Goal: Task Accomplishment & Management: Manage account settings

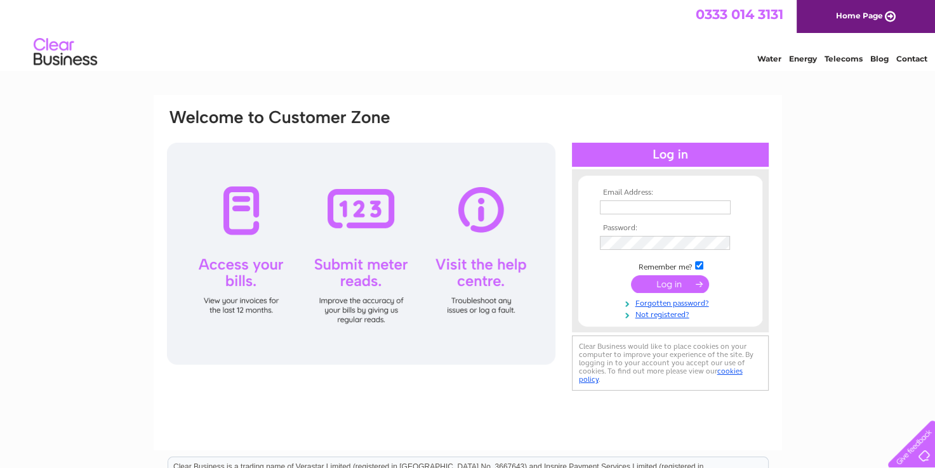
type input "[EMAIL_ADDRESS][DOMAIN_NAME]"
click at [659, 280] on input "submit" at bounding box center [670, 284] width 78 height 18
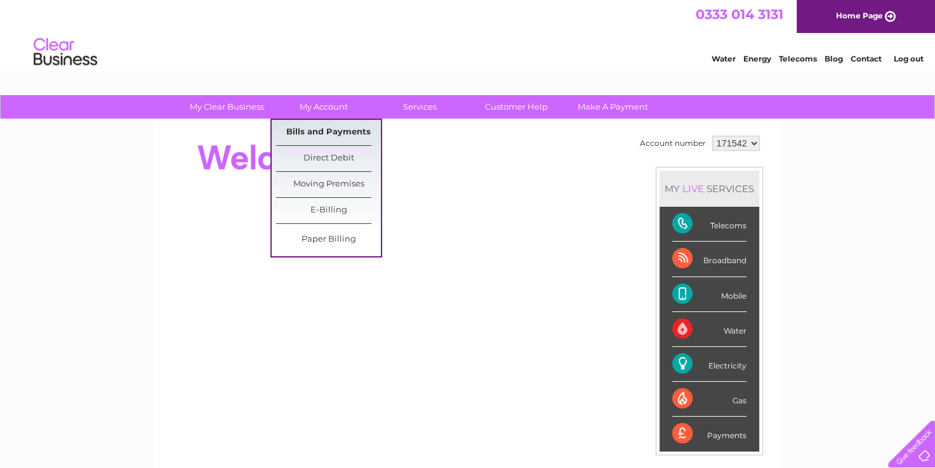
click at [319, 123] on link "Bills and Payments" at bounding box center [328, 132] width 105 height 25
click at [317, 130] on link "Bills and Payments" at bounding box center [328, 132] width 105 height 25
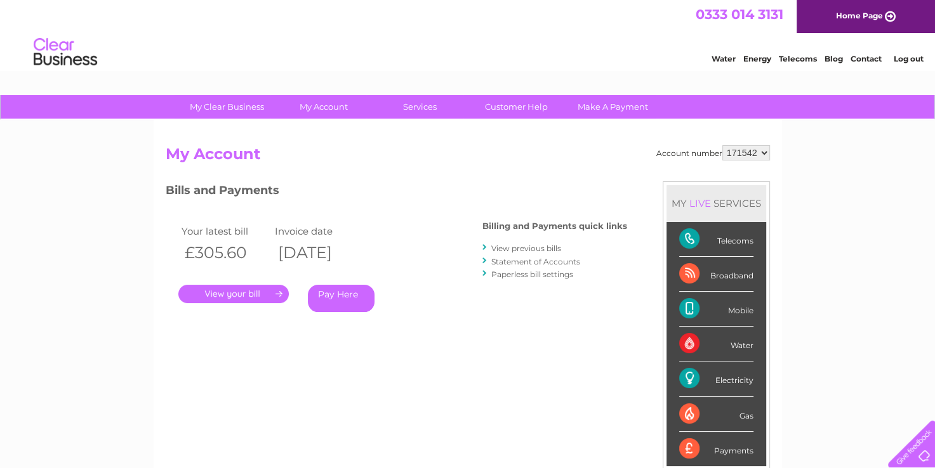
click at [254, 291] on link "." at bounding box center [233, 294] width 110 height 18
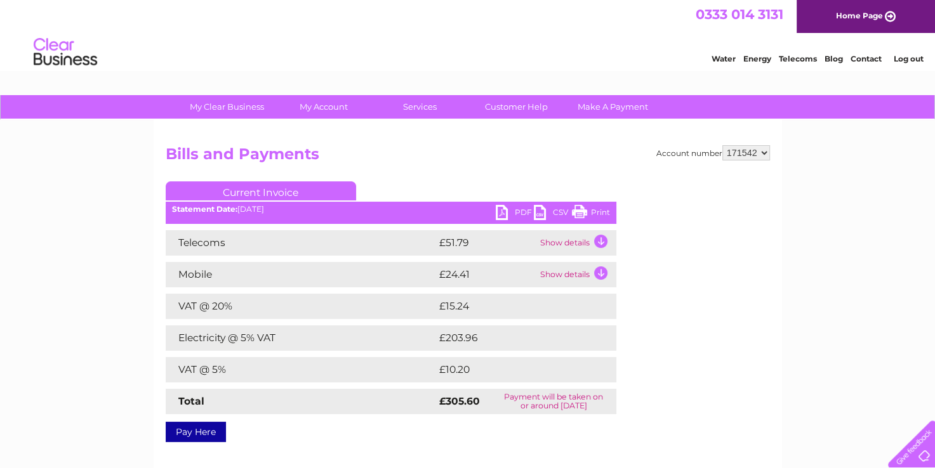
click at [602, 238] on td "Show details" at bounding box center [576, 242] width 79 height 25
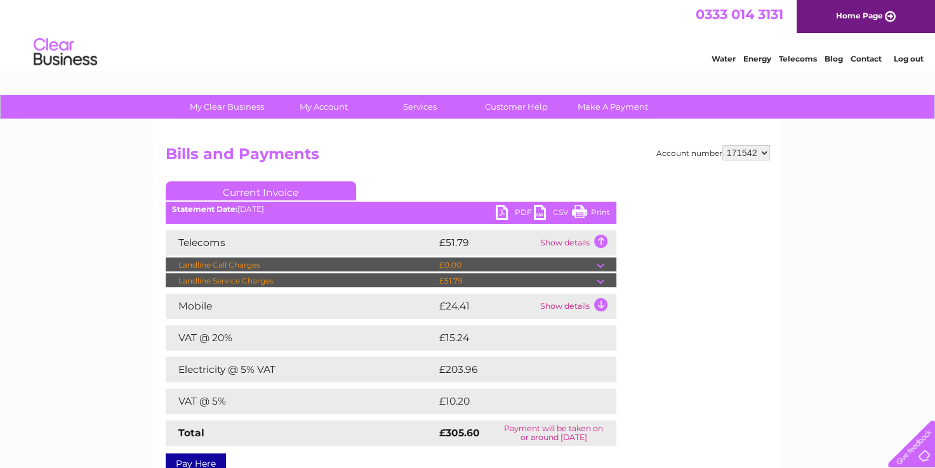
click at [320, 280] on td "Landline Service Charges" at bounding box center [301, 280] width 270 height 15
click at [598, 280] on td at bounding box center [606, 280] width 20 height 15
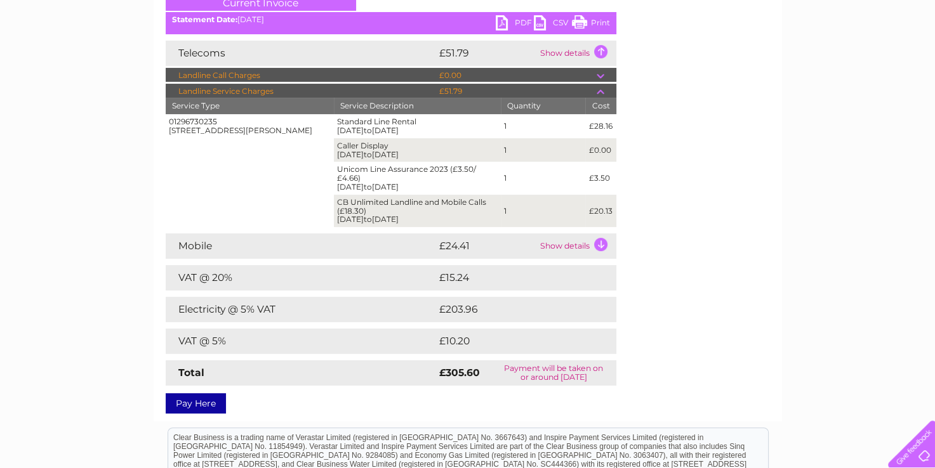
scroll to position [190, 0]
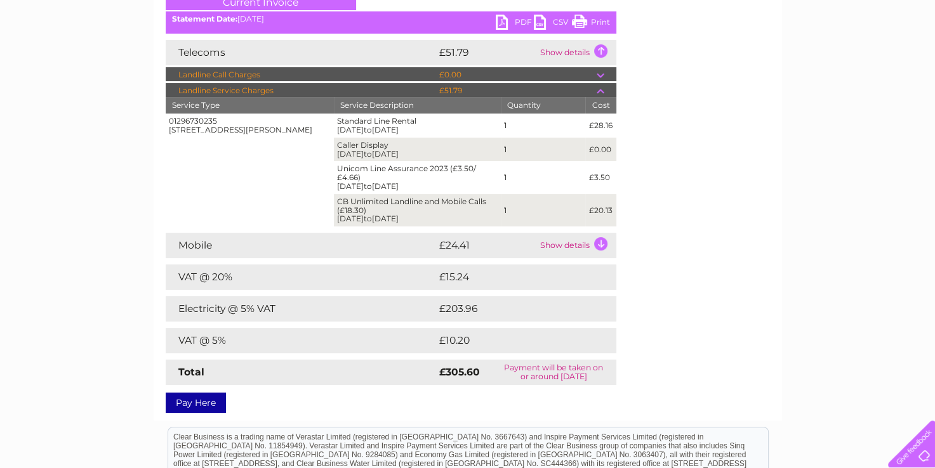
click at [601, 239] on td "Show details" at bounding box center [576, 245] width 79 height 25
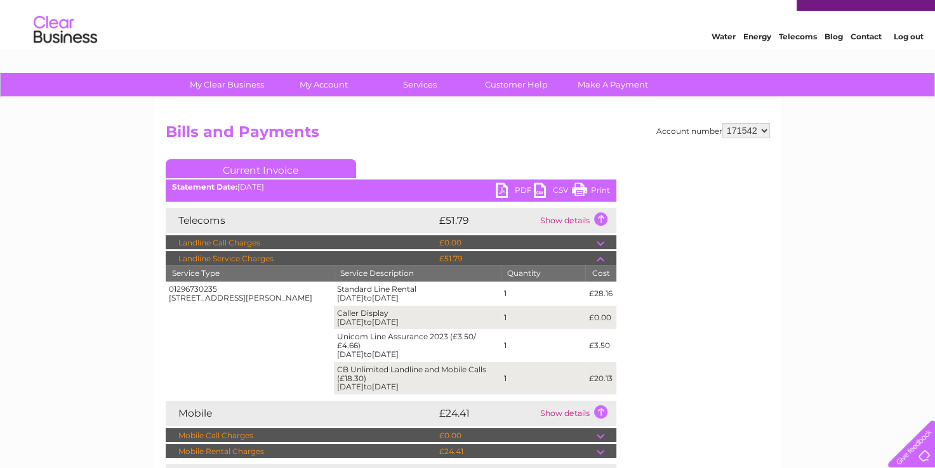
scroll to position [0, 0]
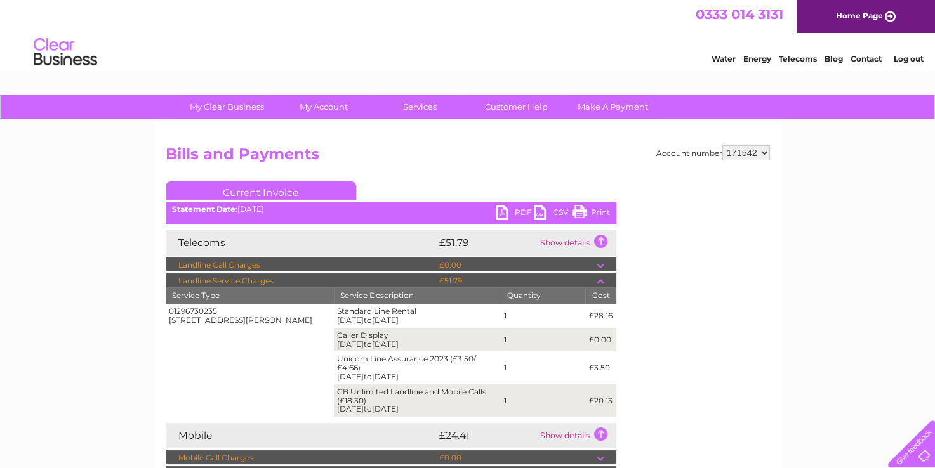
click at [591, 211] on link "Print" at bounding box center [591, 214] width 38 height 18
